Goal: Task Accomplishment & Management: Manage account settings

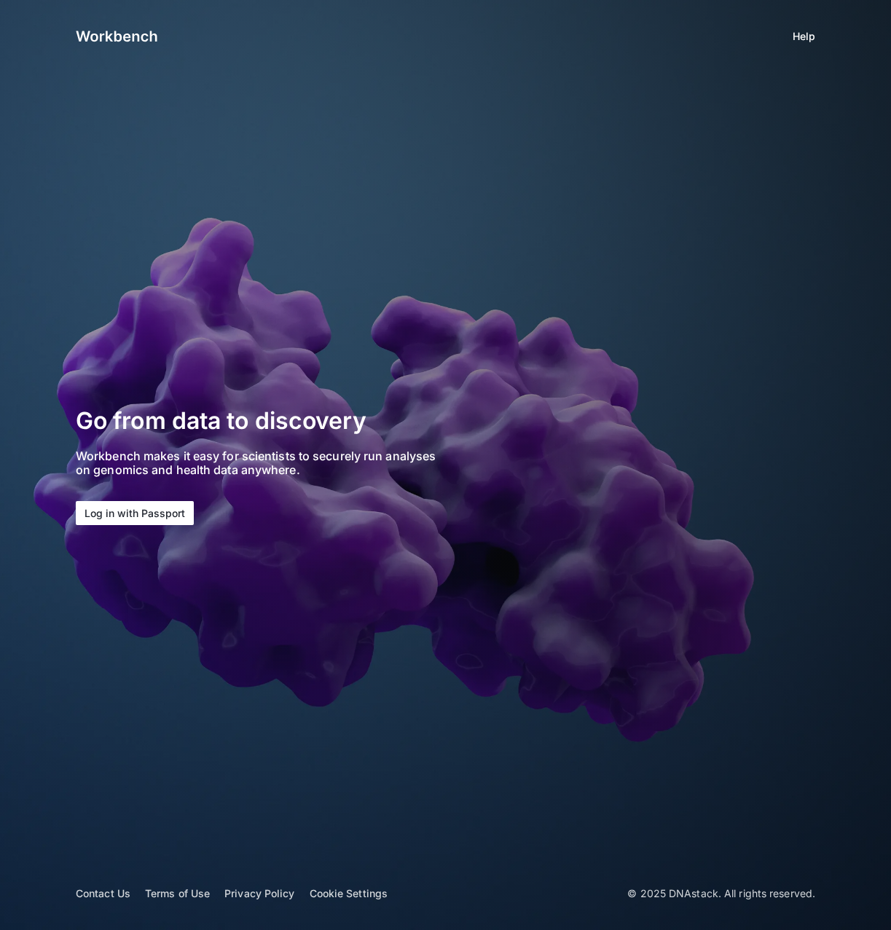
click at [129, 512] on button "Log in with Passport" at bounding box center [135, 513] width 118 height 24
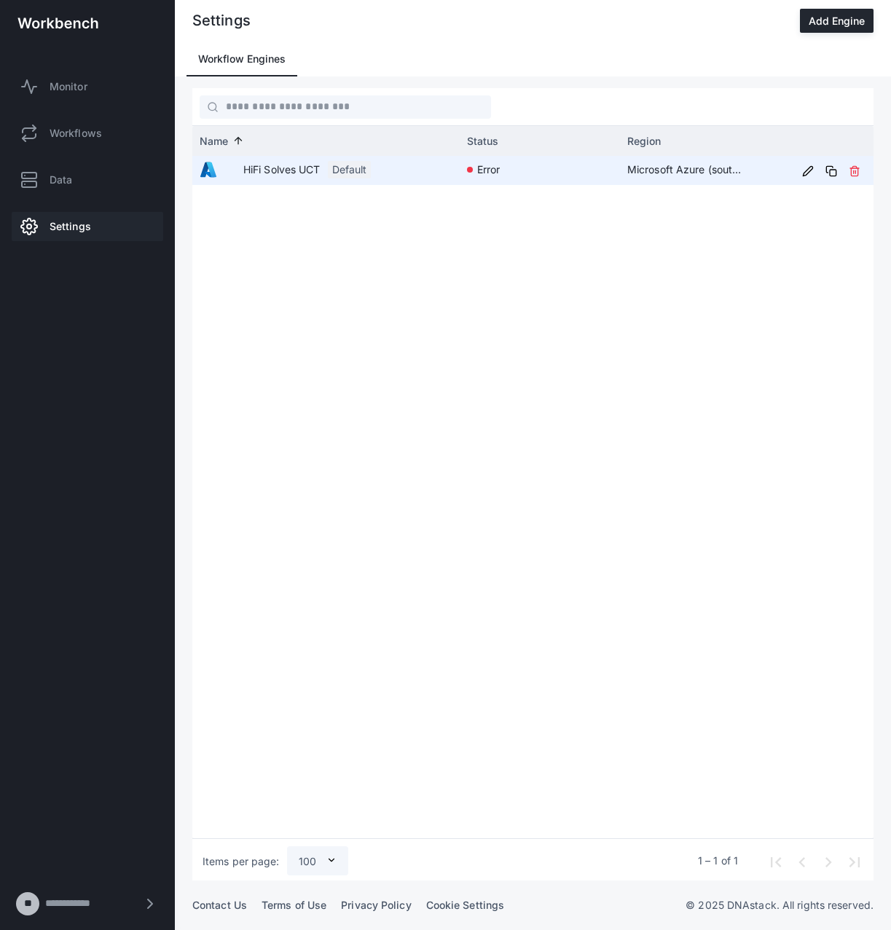
click at [530, 177] on app-engine-status-indicator "error" at bounding box center [540, 169] width 146 height 27
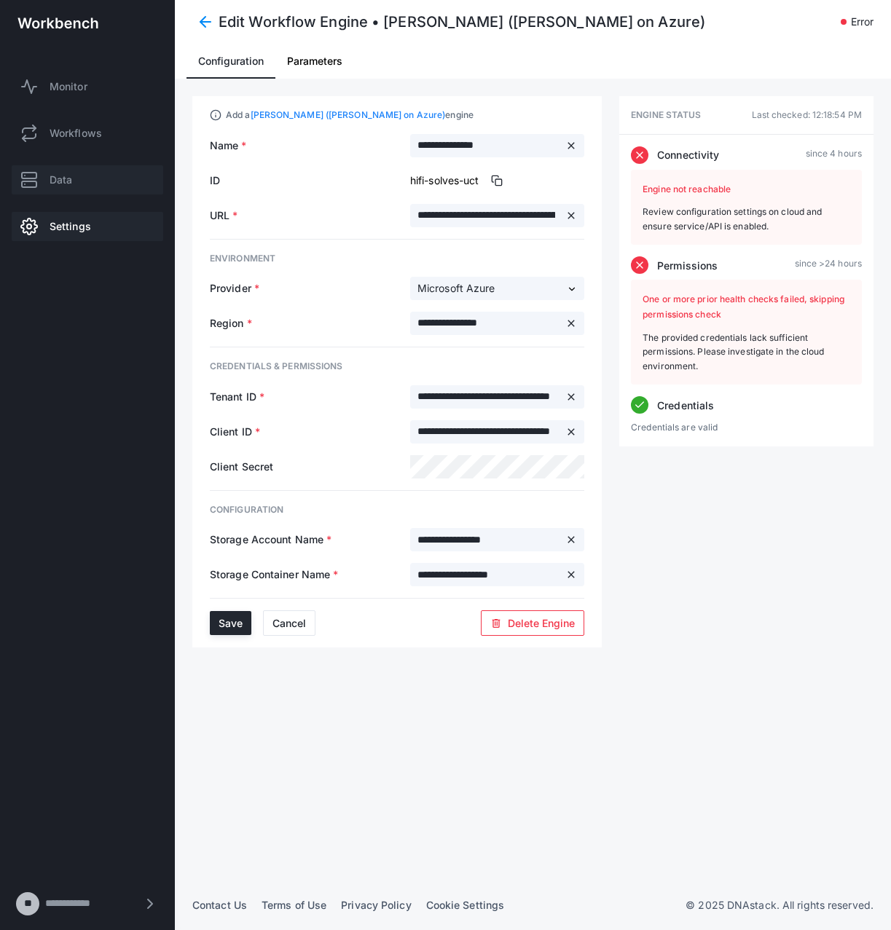
click at [79, 175] on link "Data" at bounding box center [88, 179] width 152 height 29
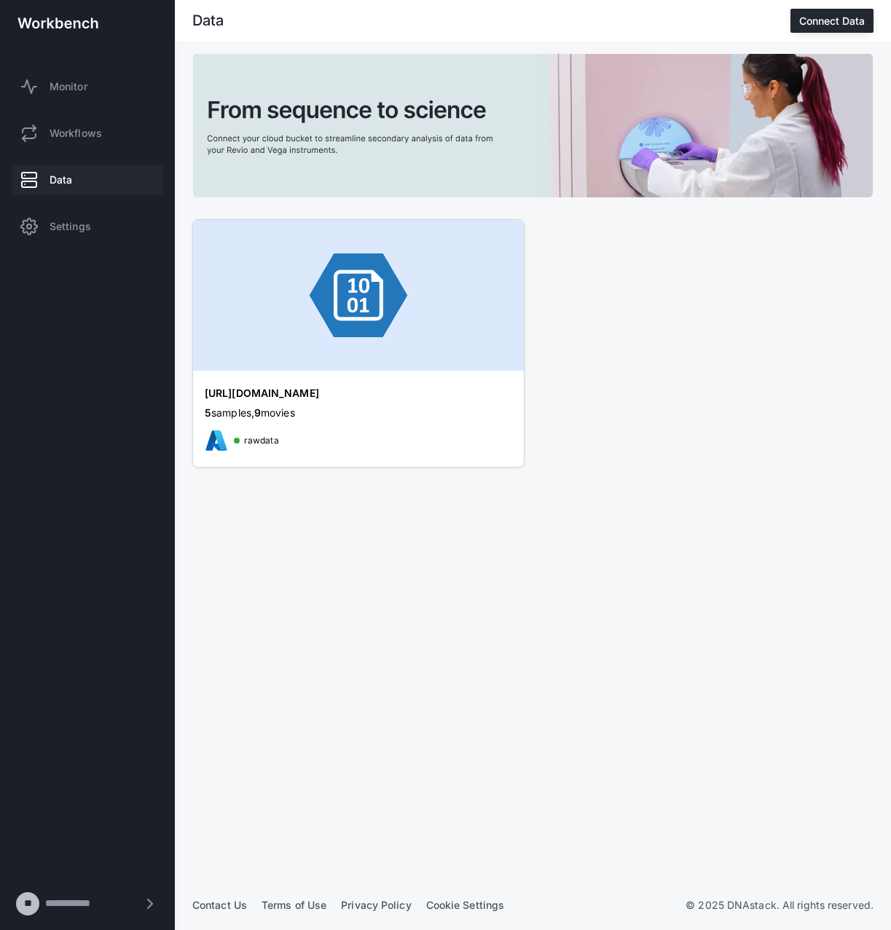
click at [321, 419] on div "5 samples, 9 movies" at bounding box center [358, 413] width 307 height 15
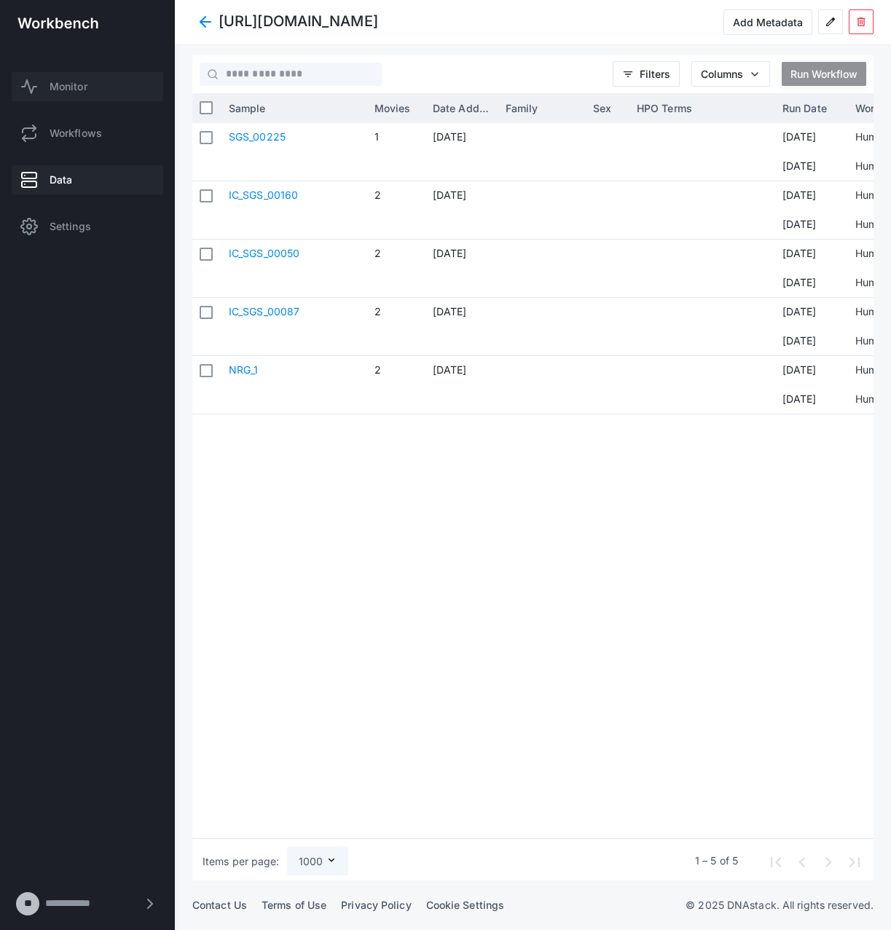
click at [64, 84] on span "Monitor" at bounding box center [69, 86] width 38 height 15
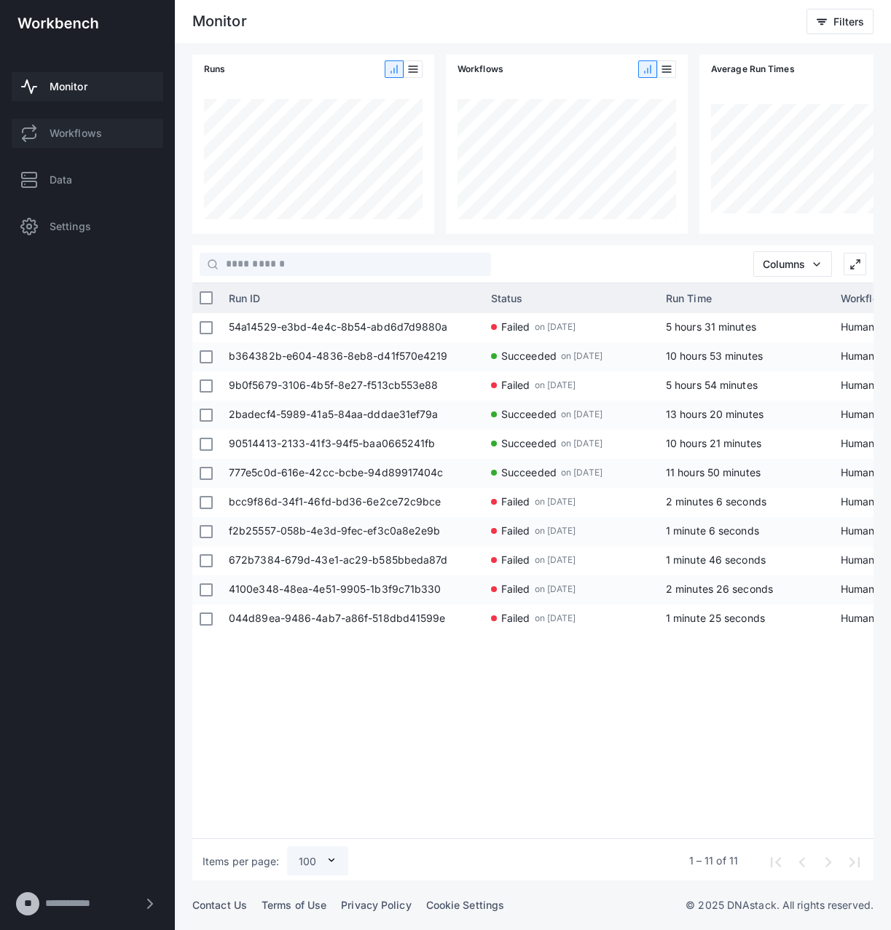
click at [83, 131] on span "Workflows" at bounding box center [76, 133] width 52 height 15
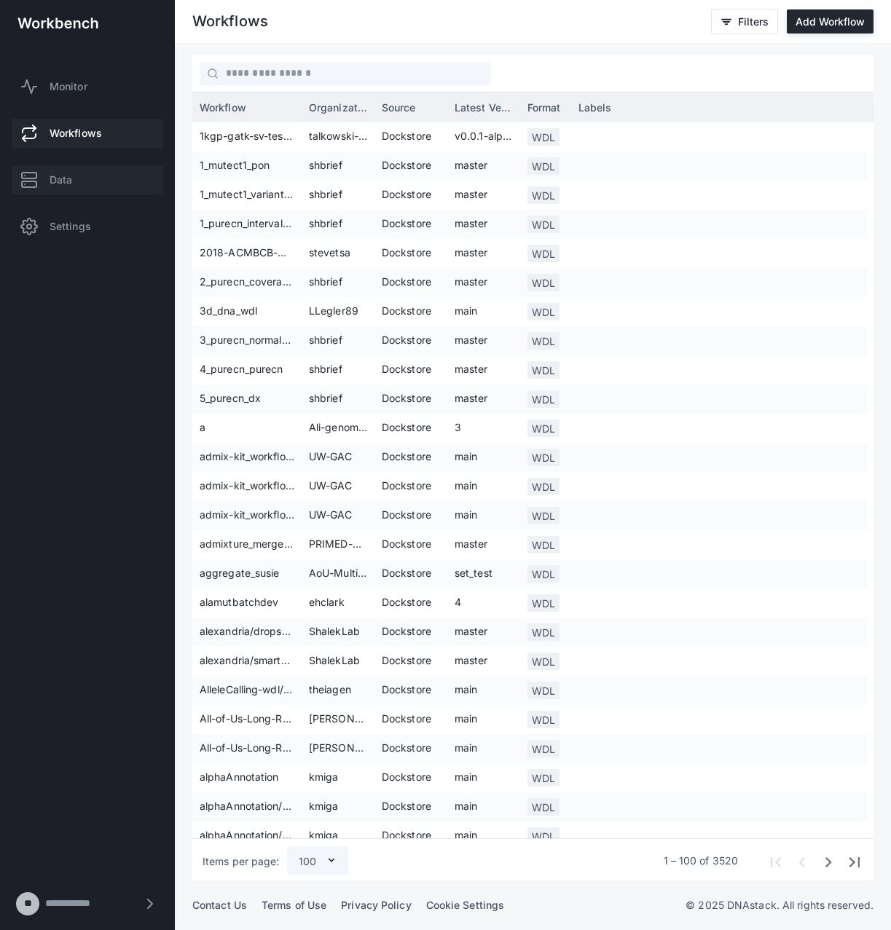
click at [84, 190] on link "Data" at bounding box center [88, 179] width 152 height 29
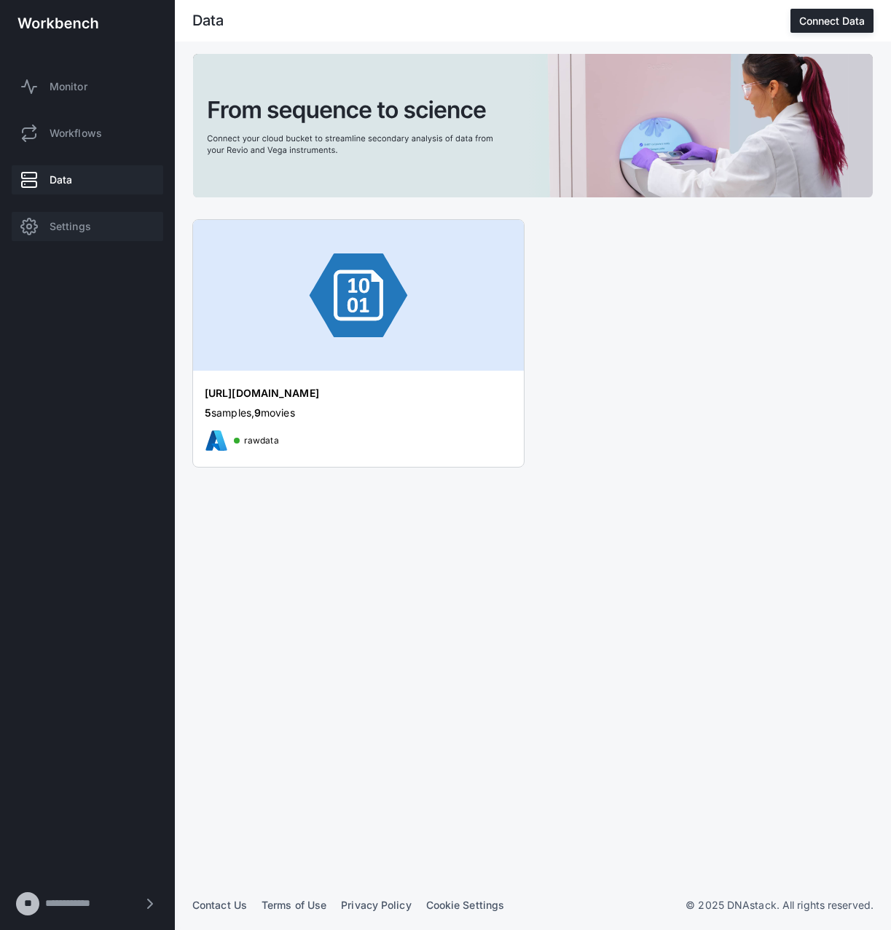
click at [65, 229] on span "Settings" at bounding box center [71, 226] width 42 height 15
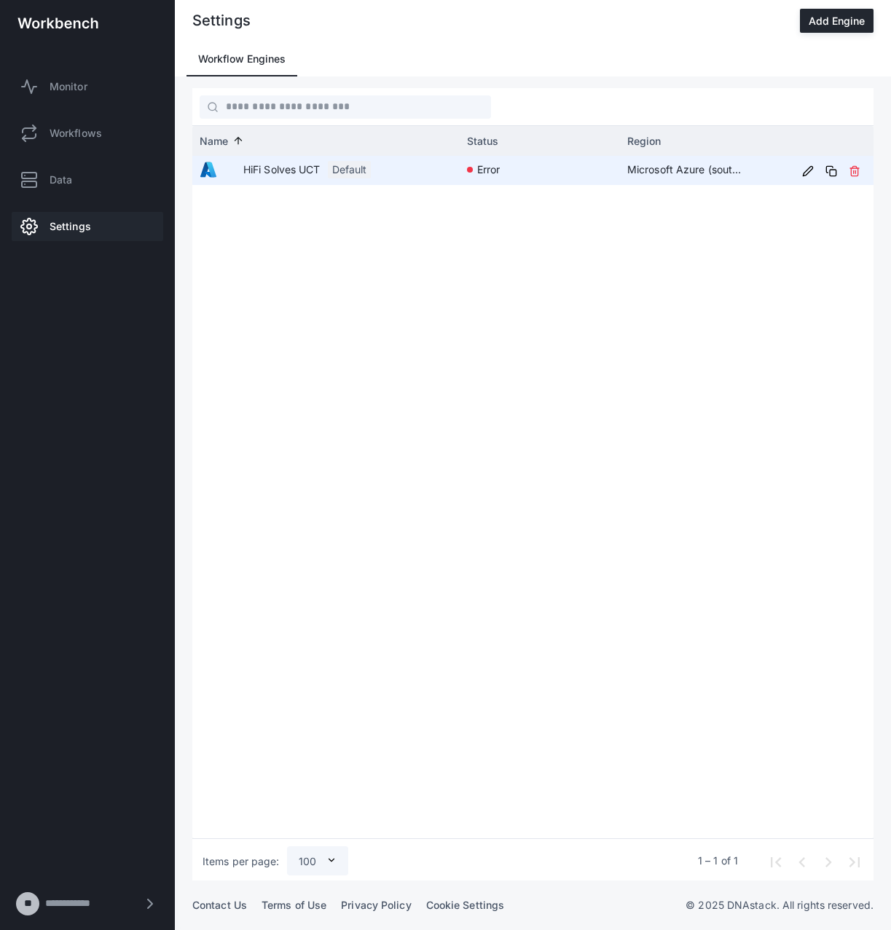
click at [500, 168] on span "error" at bounding box center [488, 169] width 23 height 27
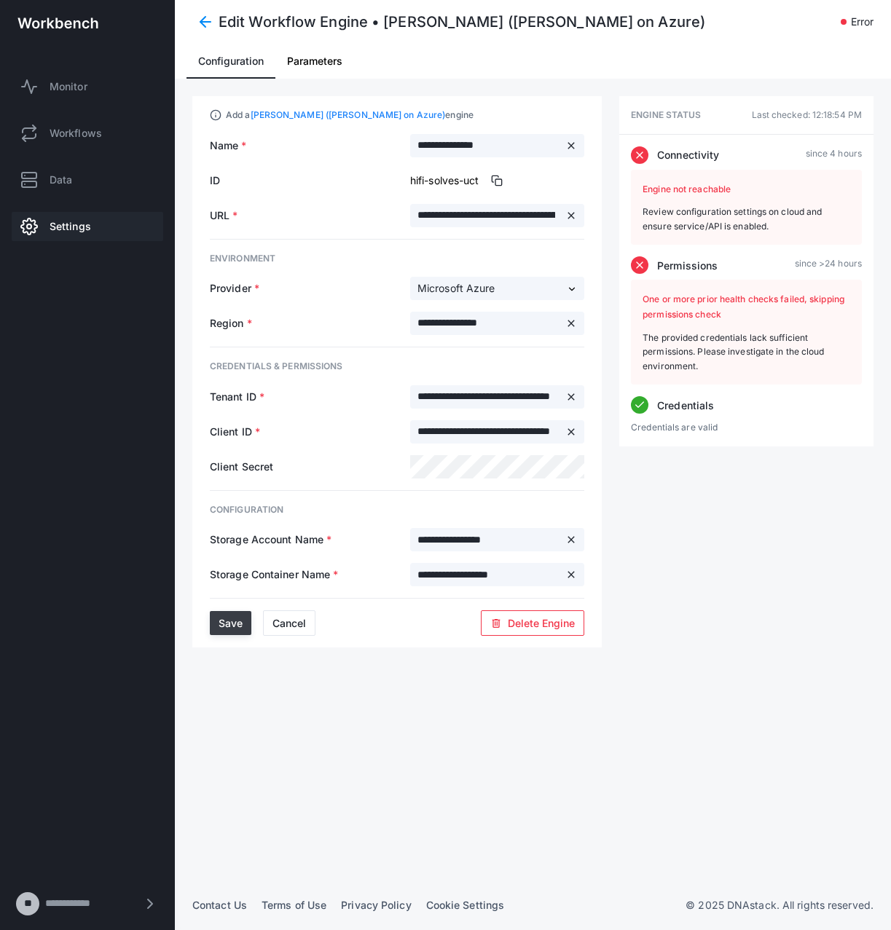
click at [221, 622] on span "Save" at bounding box center [231, 623] width 24 height 12
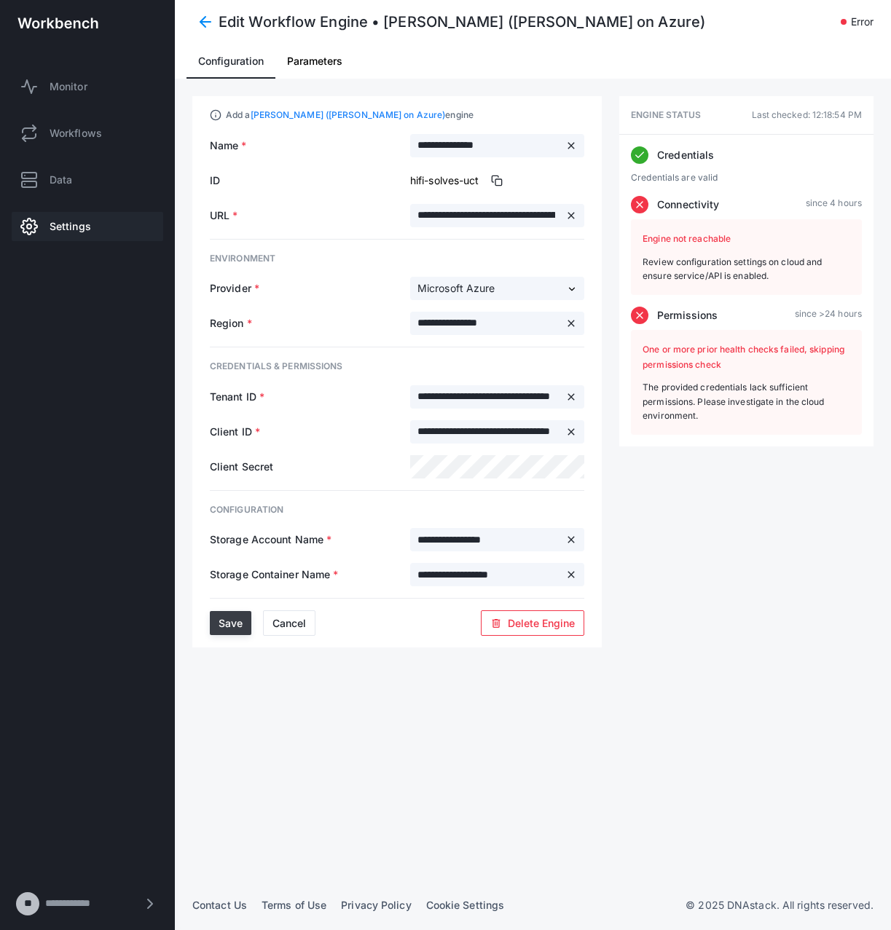
click at [232, 629] on span "Save" at bounding box center [231, 623] width 24 height 12
click at [87, 86] on span "Monitor" at bounding box center [69, 86] width 38 height 15
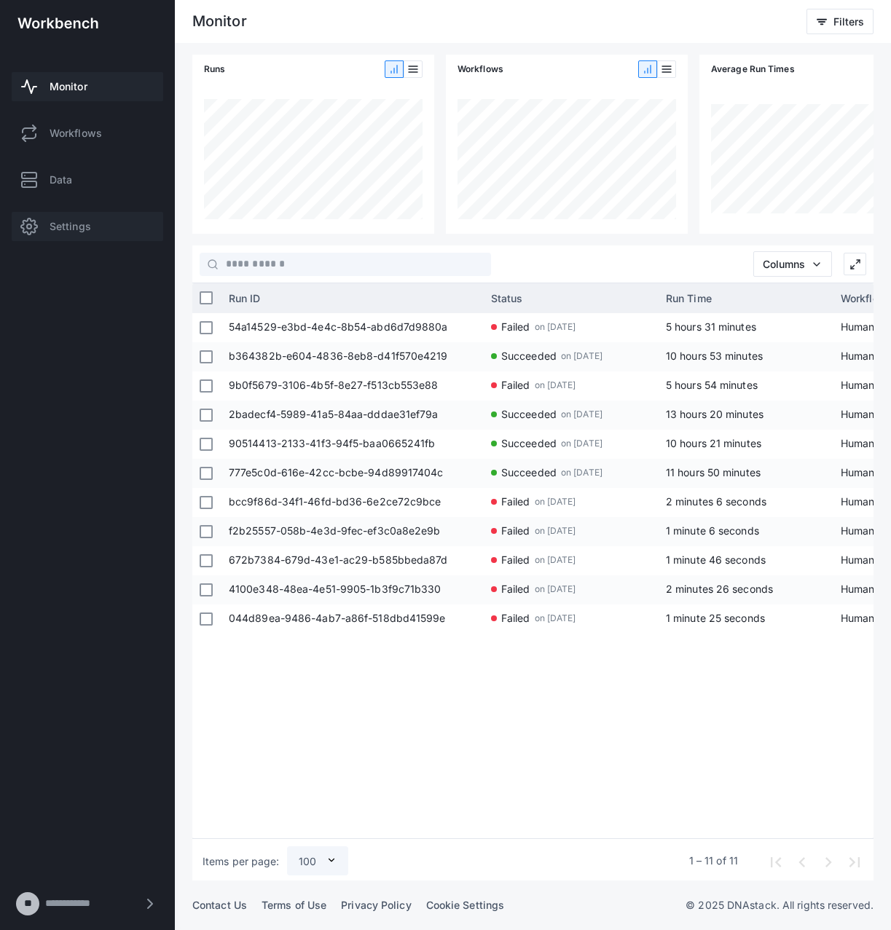
click at [70, 224] on span "Settings" at bounding box center [71, 226] width 42 height 15
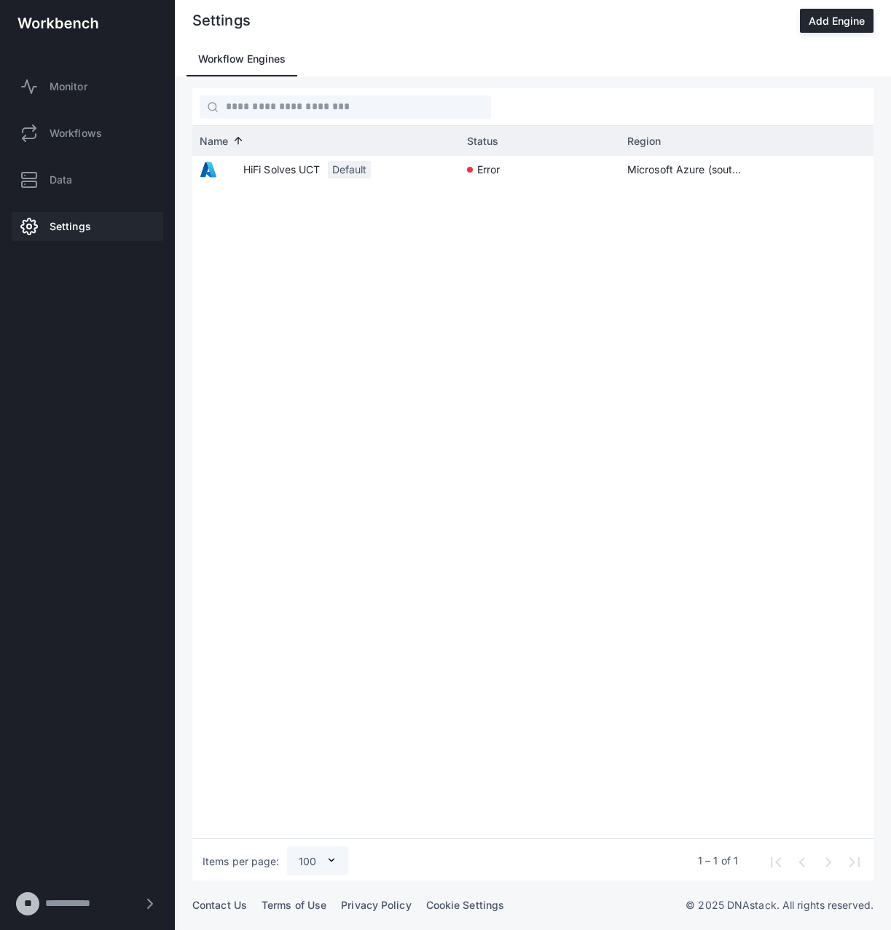
click at [289, 516] on div "HiFi Solves UCT Default error Microsoft Azure (southafricanorth)" at bounding box center [532, 497] width 681 height 682
click at [637, 920] on div "Contact Us Terms of Use Privacy Policy Cookie Settings © 2025 DNAstack. All rig…" at bounding box center [533, 906] width 716 height 50
